Goal: Task Accomplishment & Management: Use online tool/utility

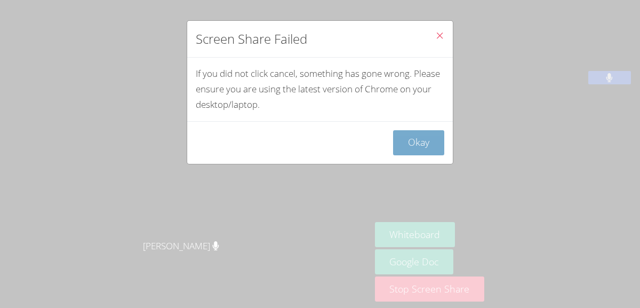
click at [420, 141] on button "Okay" at bounding box center [418, 142] width 51 height 25
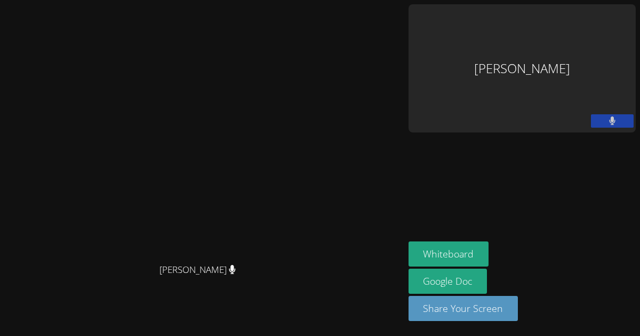
click at [582, 29] on div "[PERSON_NAME]" at bounding box center [522, 68] width 227 height 128
click at [282, 35] on video at bounding box center [202, 146] width 160 height 223
click at [588, 166] on aside "[PERSON_NAME] Whiteboard Google Doc Share Your Screen" at bounding box center [522, 168] width 236 height 336
click at [596, 114] on button at bounding box center [612, 120] width 43 height 13
click at [597, 114] on button at bounding box center [612, 120] width 43 height 13
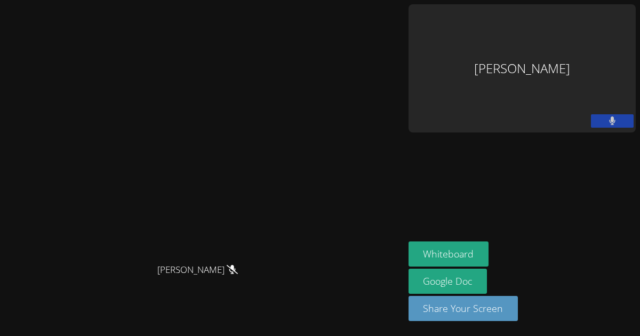
click at [573, 25] on div "[PERSON_NAME]" at bounding box center [522, 68] width 227 height 128
click at [563, 88] on aside "[PERSON_NAME] Whiteboard Google Doc Share Your Screen" at bounding box center [522, 168] width 236 height 336
click at [560, 26] on div "[PERSON_NAME]" at bounding box center [522, 68] width 227 height 128
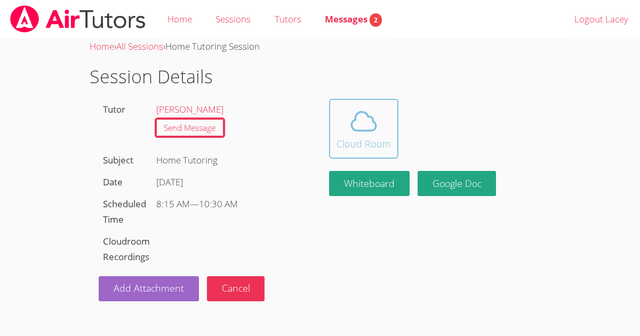
click at [363, 125] on icon at bounding box center [364, 121] width 30 height 30
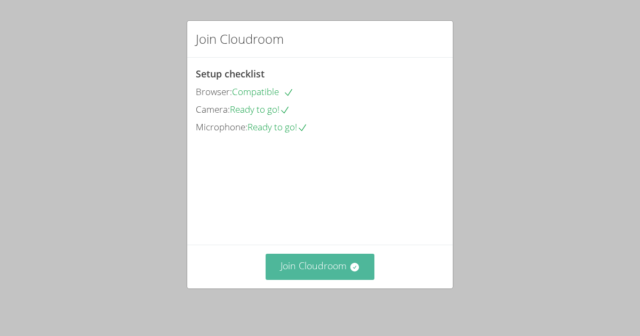
click at [300, 266] on button "Join Cloudroom" at bounding box center [320, 266] width 109 height 26
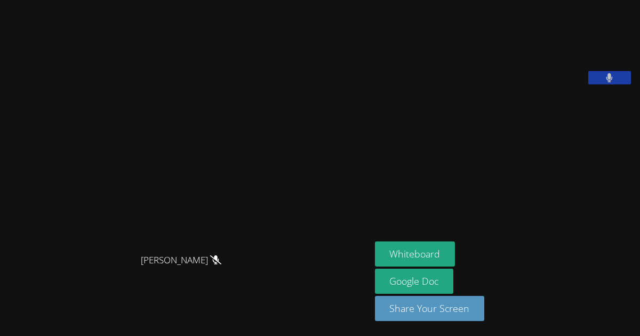
click at [607, 84] on button at bounding box center [610, 77] width 43 height 13
click at [615, 84] on button at bounding box center [610, 77] width 43 height 13
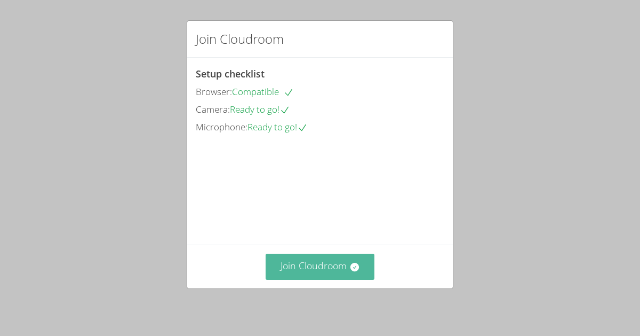
click at [307, 261] on button "Join Cloudroom" at bounding box center [320, 266] width 109 height 26
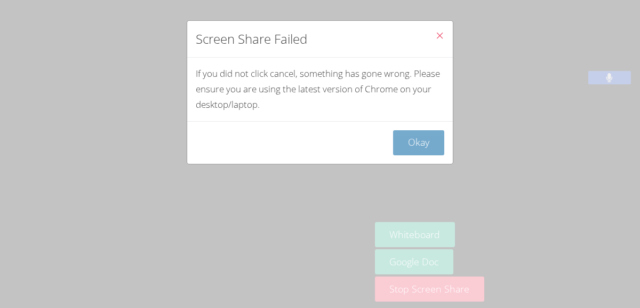
click at [418, 138] on button "Okay" at bounding box center [418, 142] width 51 height 25
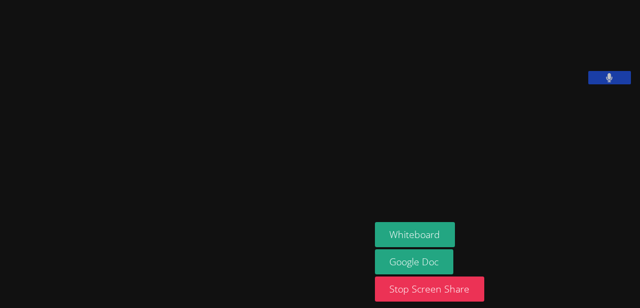
click at [617, 89] on div "[PERSON_NAME]" at bounding box center [504, 46] width 258 height 85
click at [610, 82] on icon at bounding box center [610, 77] width 6 height 9
click at [599, 84] on button at bounding box center [610, 77] width 43 height 13
click at [589, 71] on button at bounding box center [610, 77] width 43 height 13
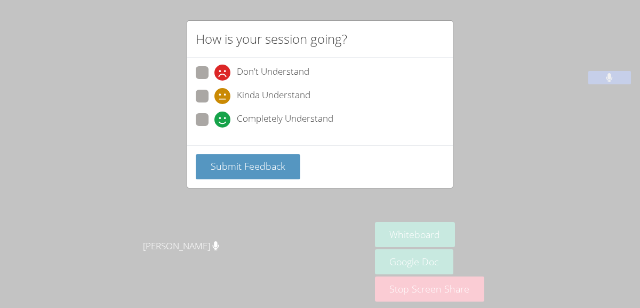
click at [257, 112] on span "Completely Understand" at bounding box center [285, 120] width 97 height 16
click at [224, 113] on input "Completely Understand" at bounding box center [219, 117] width 9 height 9
radio input "true"
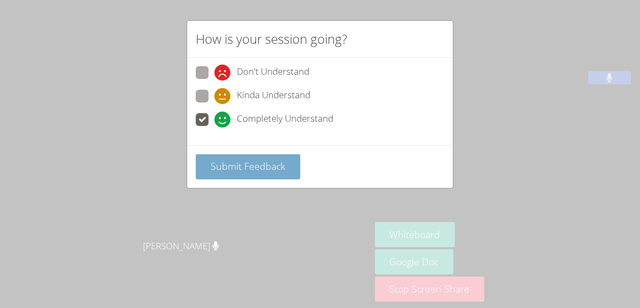
click at [250, 160] on span "Submit Feedback" at bounding box center [248, 166] width 75 height 13
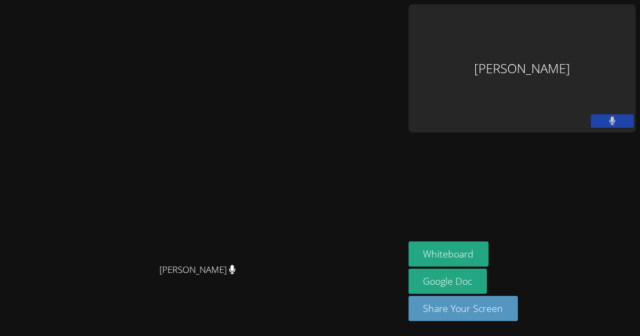
click at [546, 32] on div "[PERSON_NAME]" at bounding box center [522, 68] width 227 height 128
click at [282, 47] on video at bounding box center [202, 146] width 160 height 223
